Goal: Find contact information: Find contact information

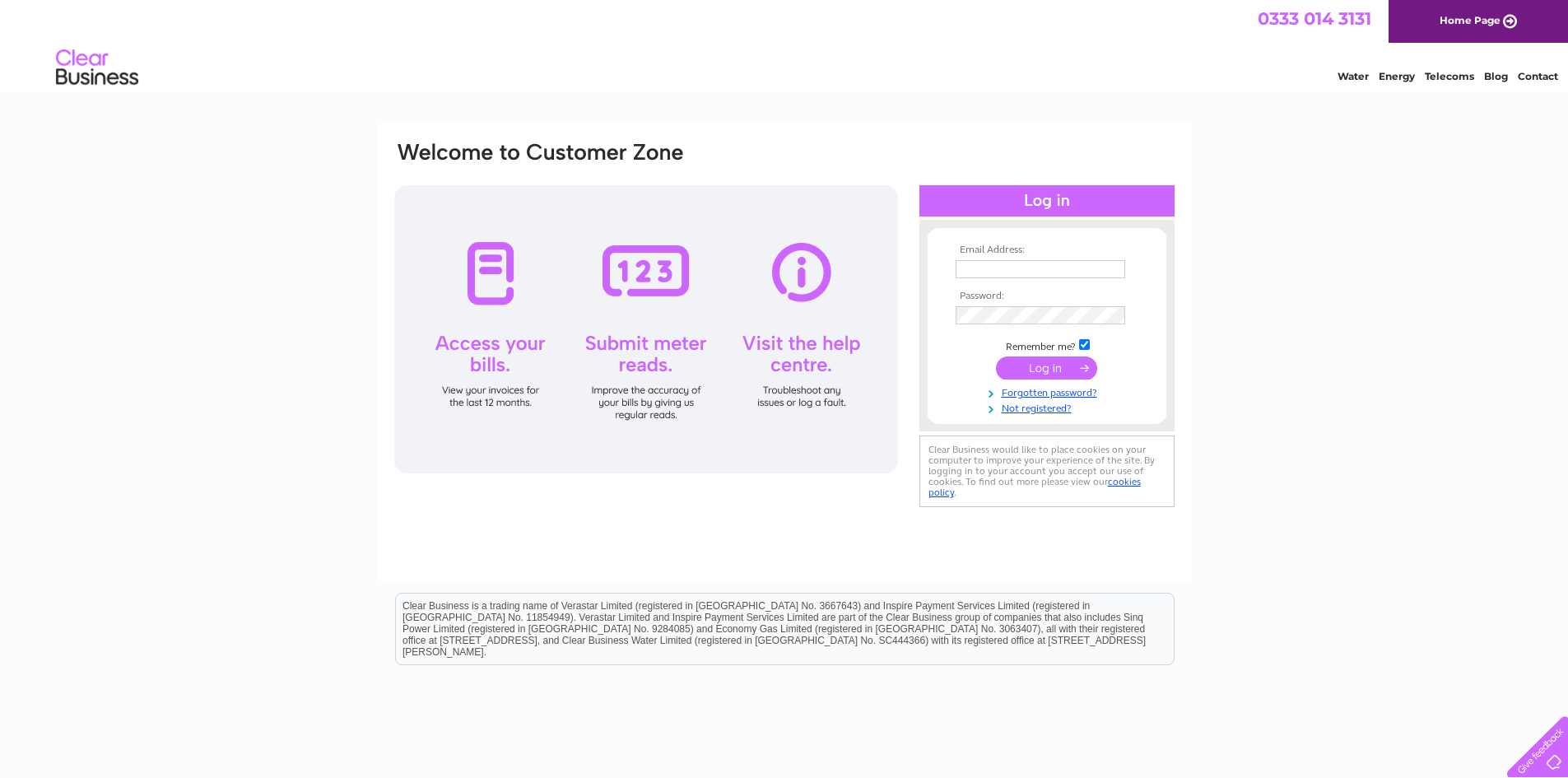
type input "debbie@amindustrial.co.uk"
click at [1065, 364] on input "submit" at bounding box center [1046, 368] width 101 height 23
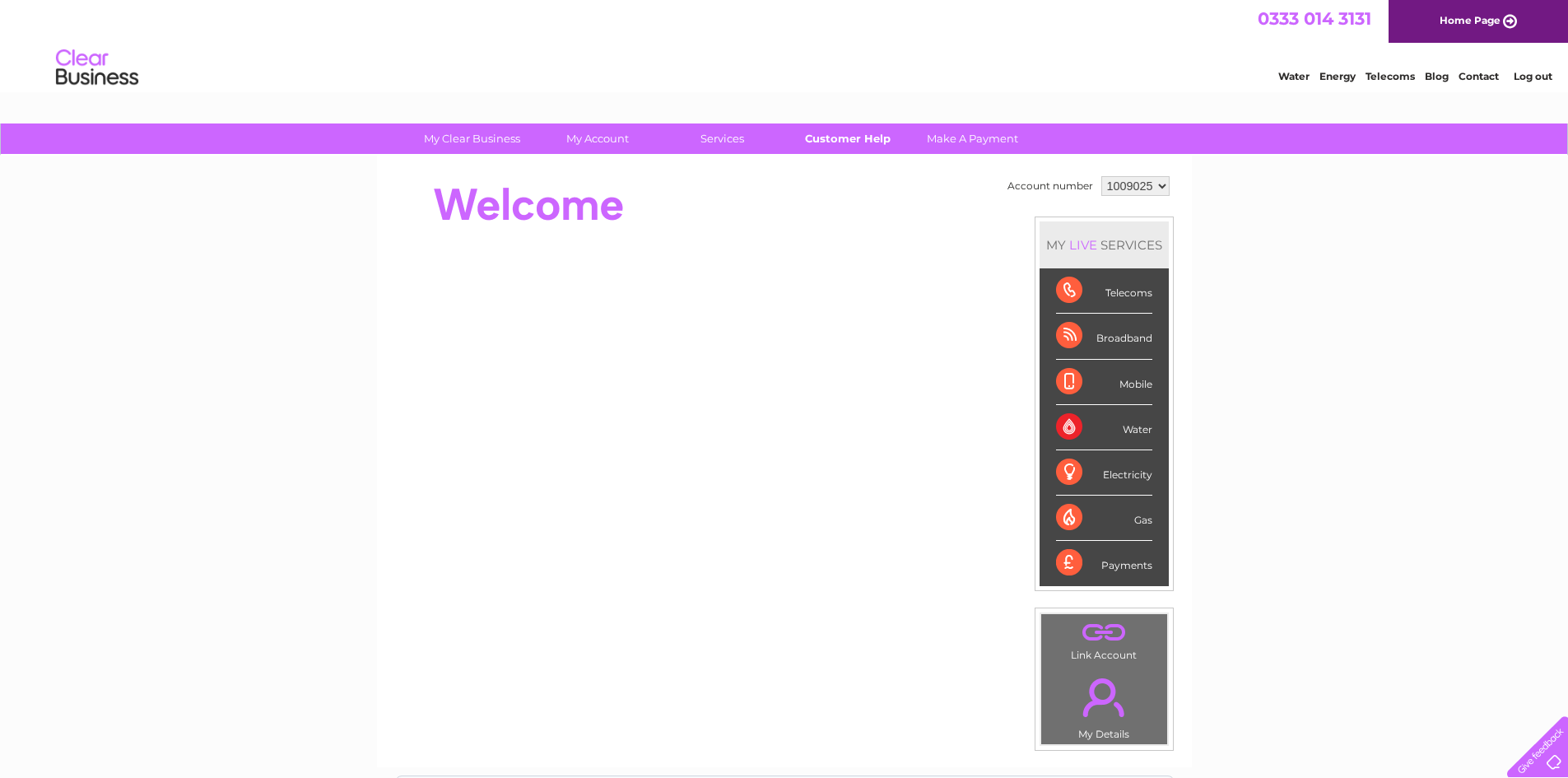
click at [863, 142] on link "Customer Help" at bounding box center [847, 139] width 136 height 31
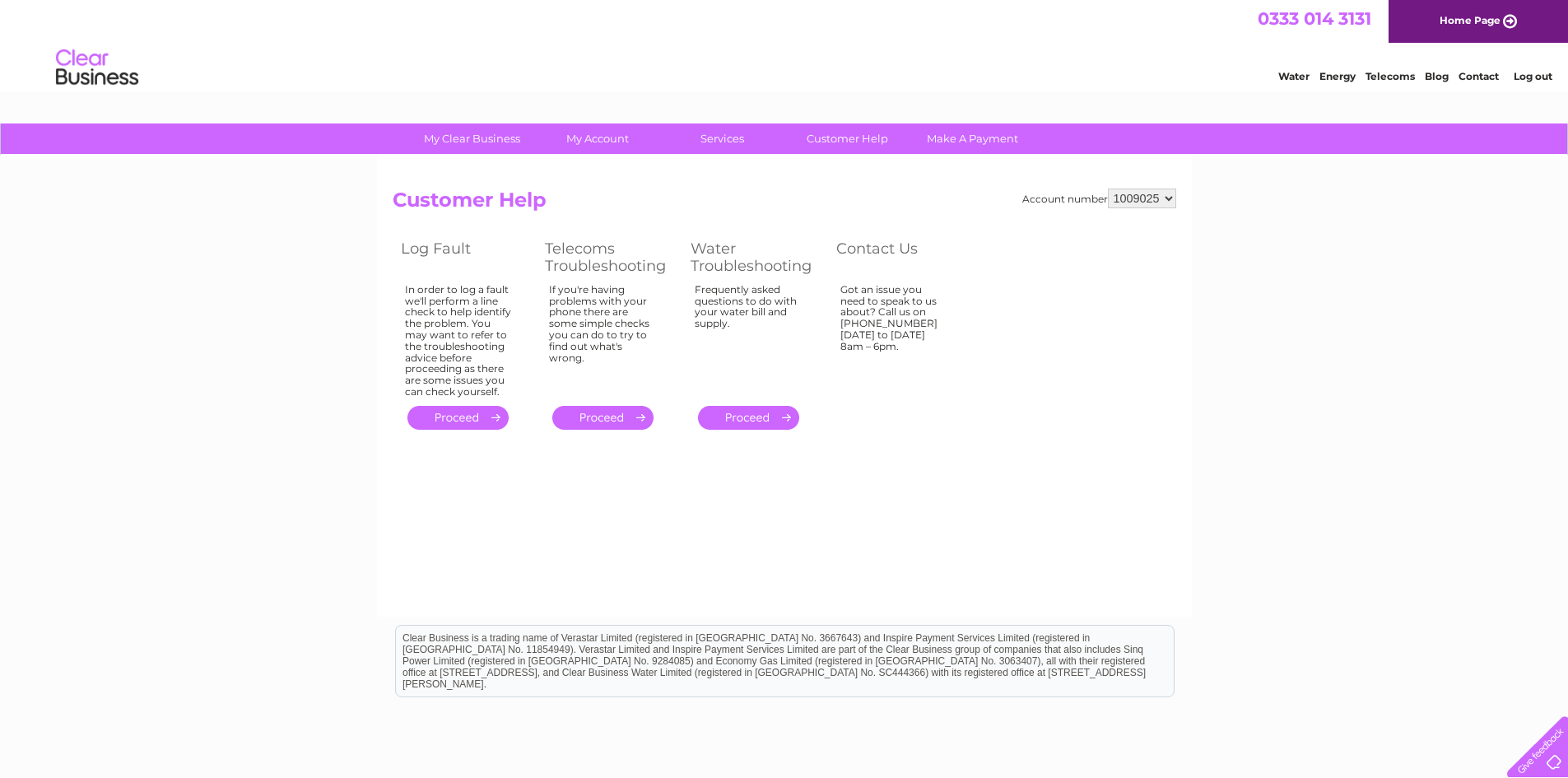
click at [1481, 77] on link "Contact" at bounding box center [1479, 75] width 41 height 13
